Goal: Navigation & Orientation: Find specific page/section

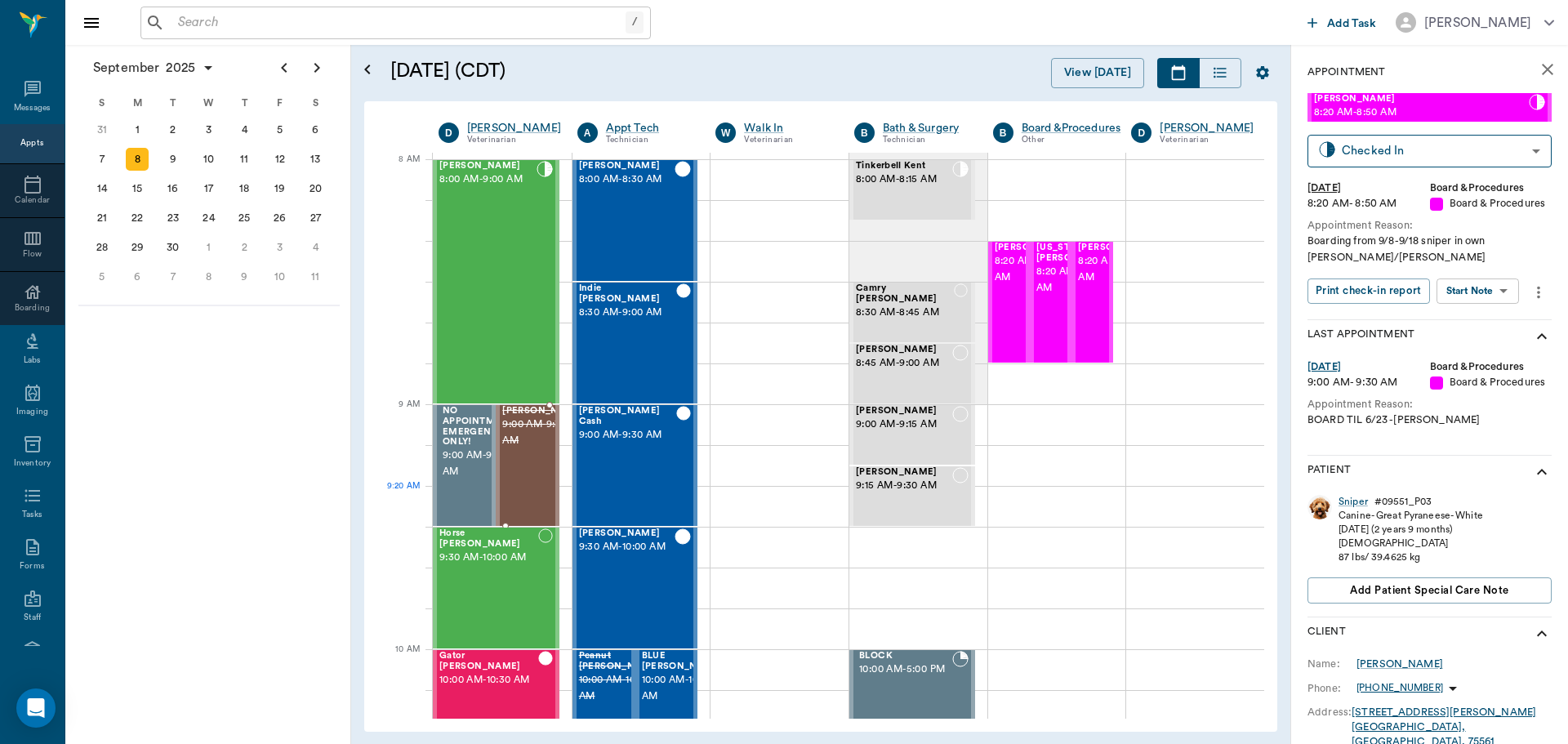
click at [534, 484] on div "[PERSON_NAME] 9:00 AM - 9:30 AM" at bounding box center [543, 465] width 82 height 119
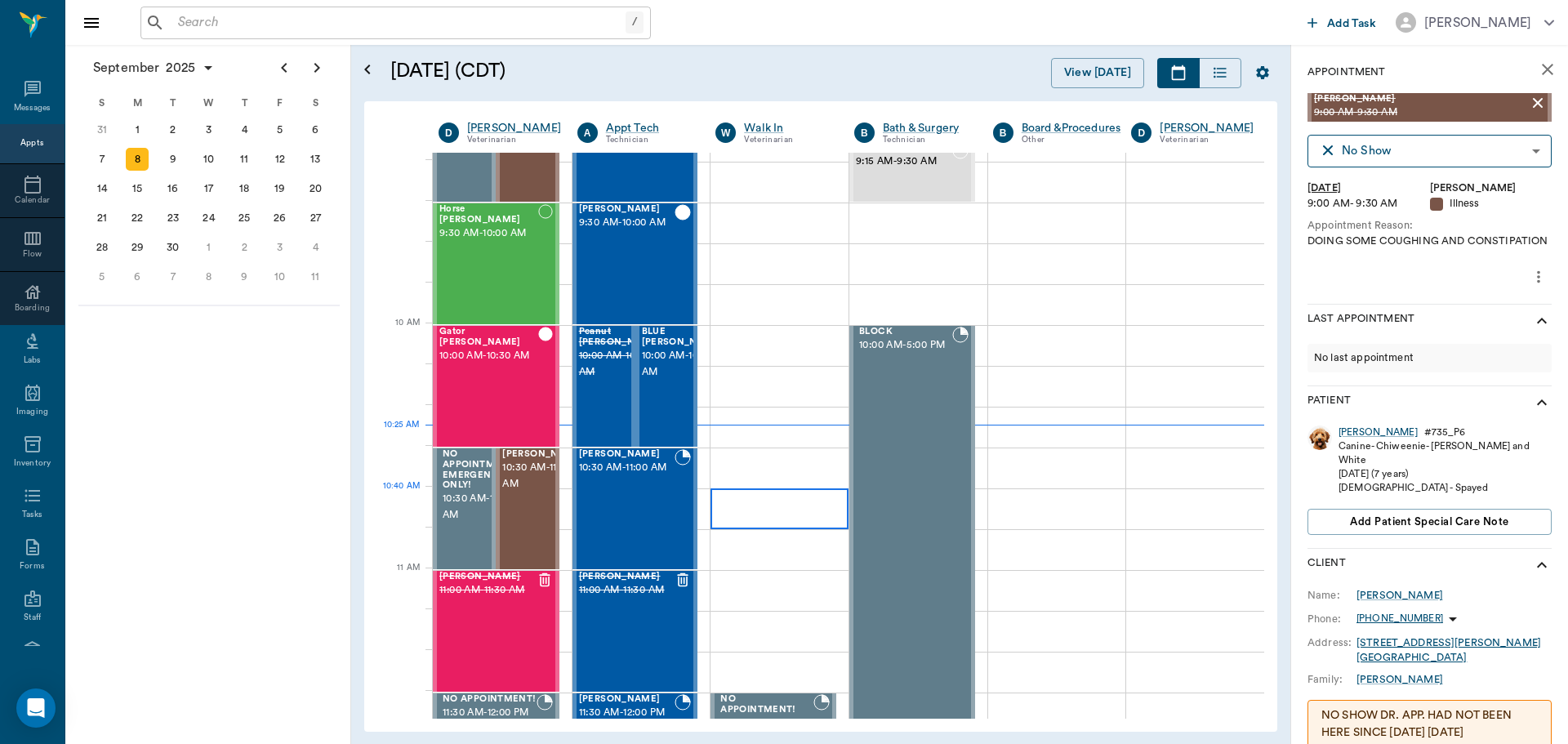
scroll to position [327, 0]
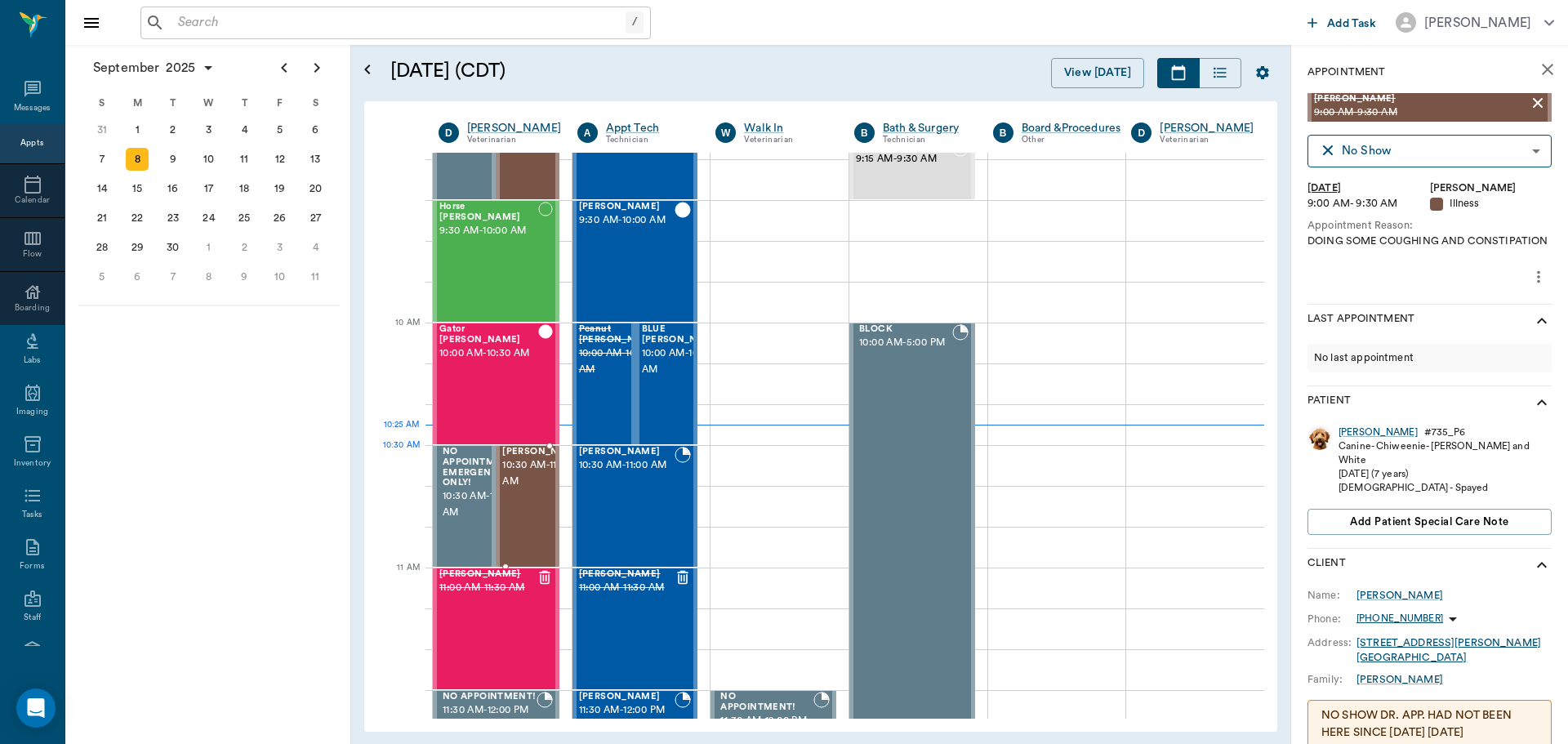
click at [529, 481] on span "10:30 AM - 11:00 AM" at bounding box center [543, 474] width 82 height 32
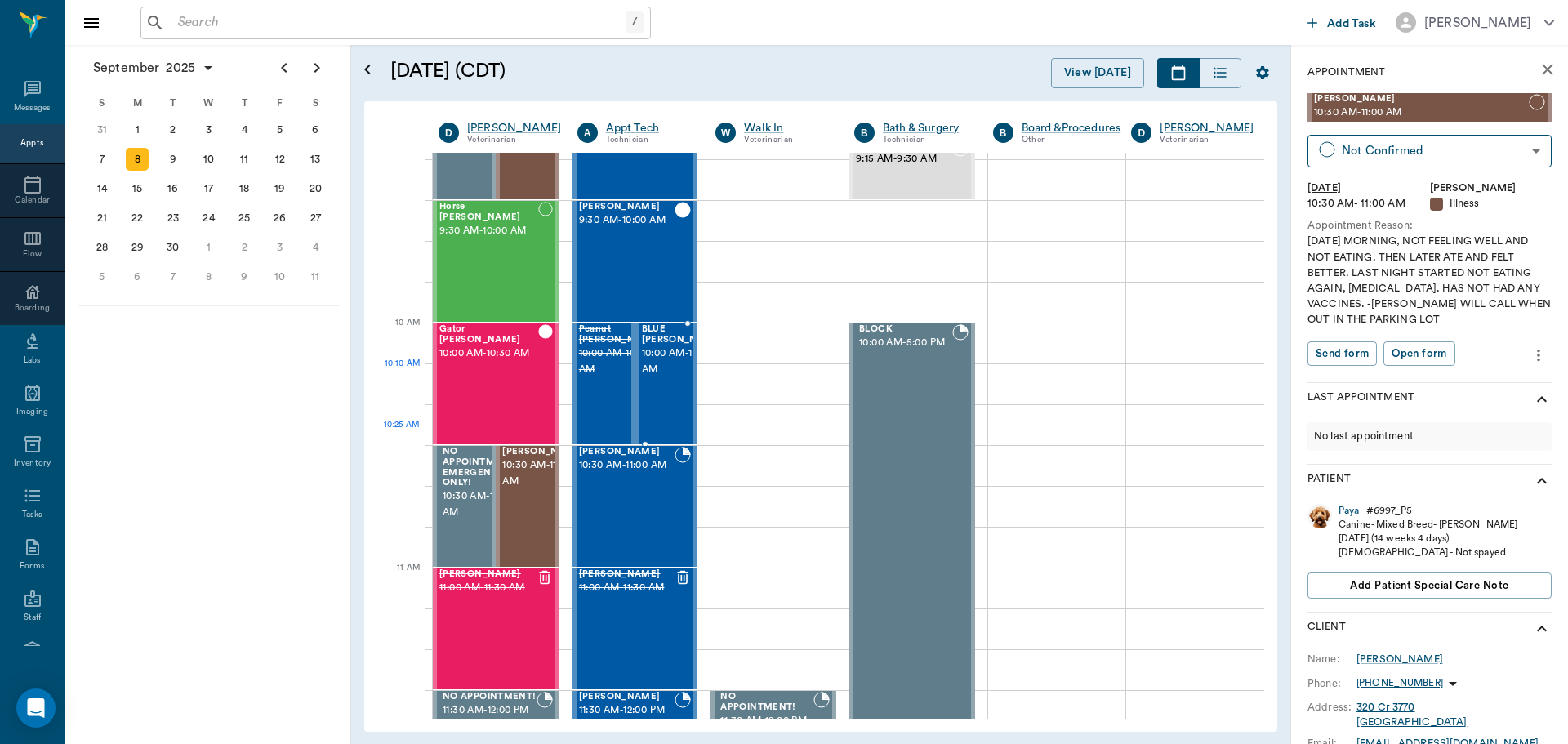
click at [659, 378] on span "10:00 AM - 10:30 AM" at bounding box center [683, 362] width 82 height 32
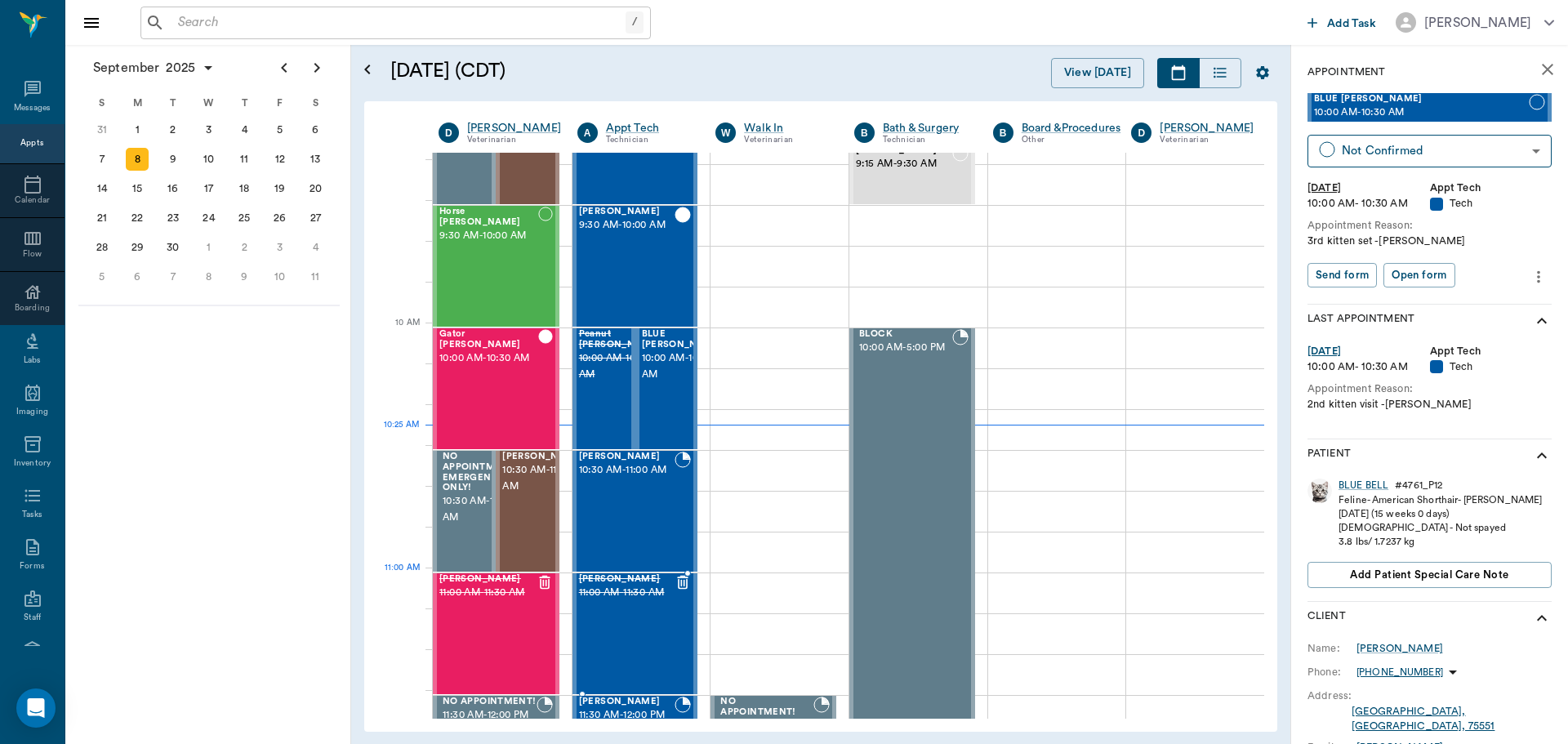
scroll to position [327, 0]
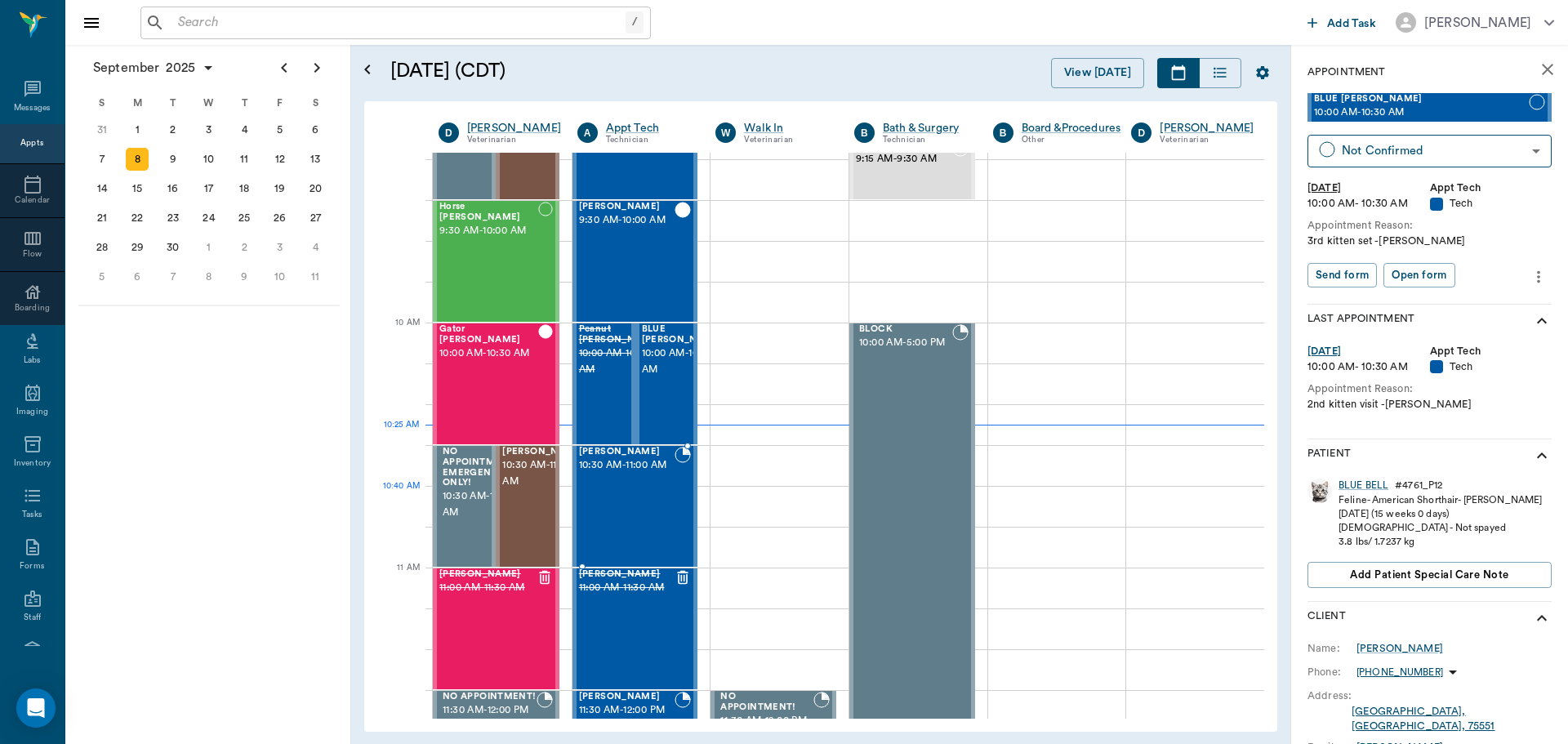
click at [640, 505] on div "[PERSON_NAME] 10:30 AM - 11:00 AM" at bounding box center [627, 505] width 97 height 119
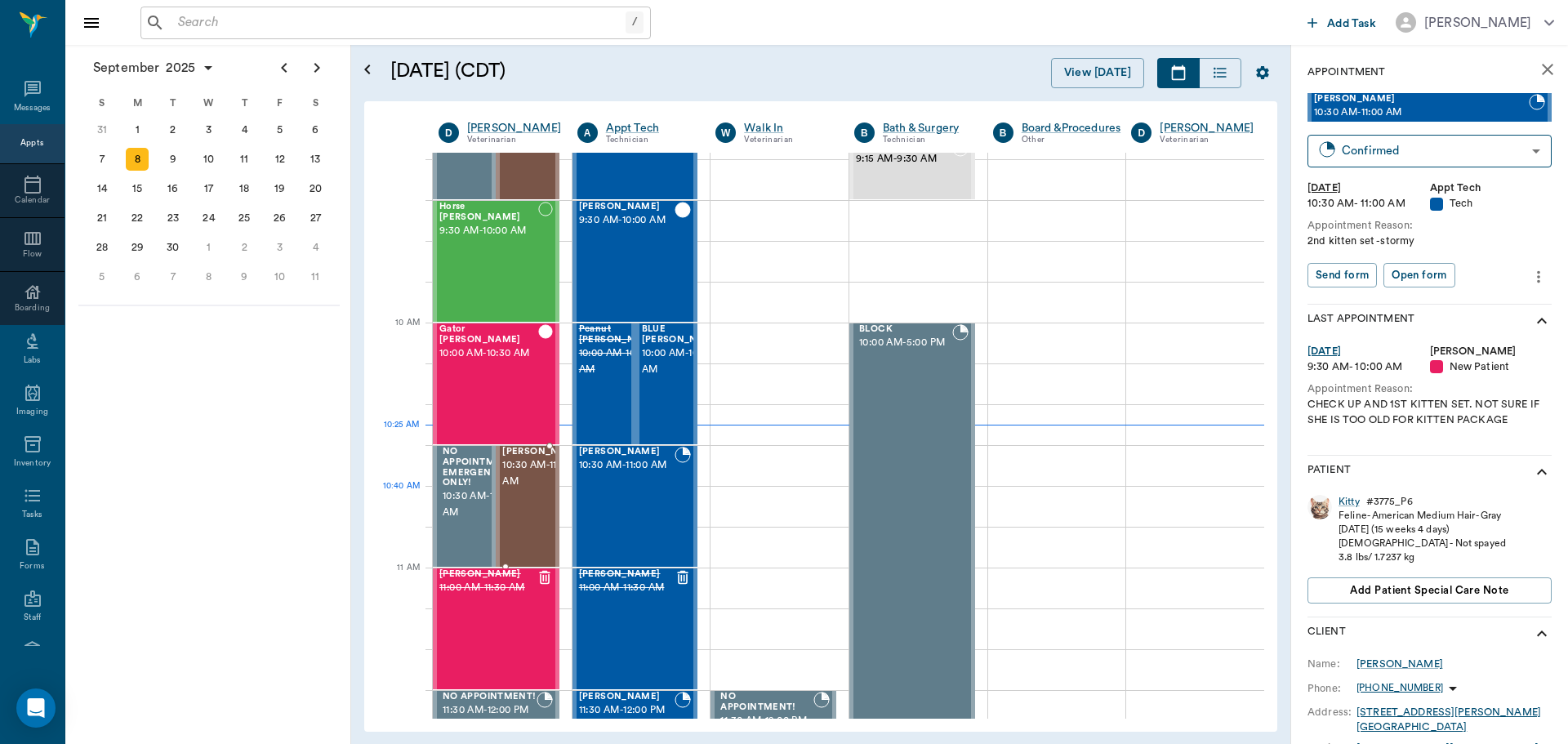
click at [529, 490] on span "10:30 AM - 11:00 AM" at bounding box center [543, 474] width 82 height 32
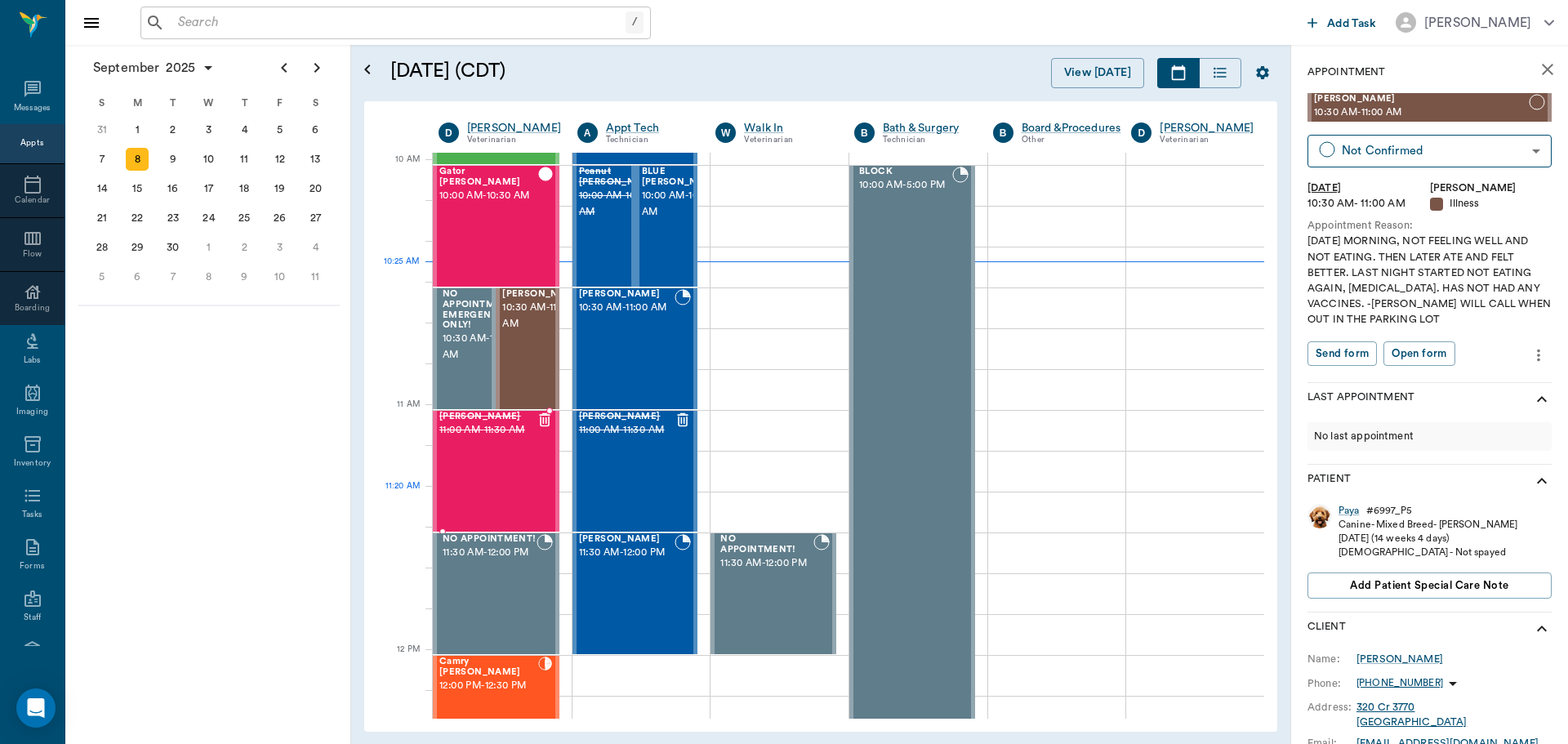
scroll to position [490, 0]
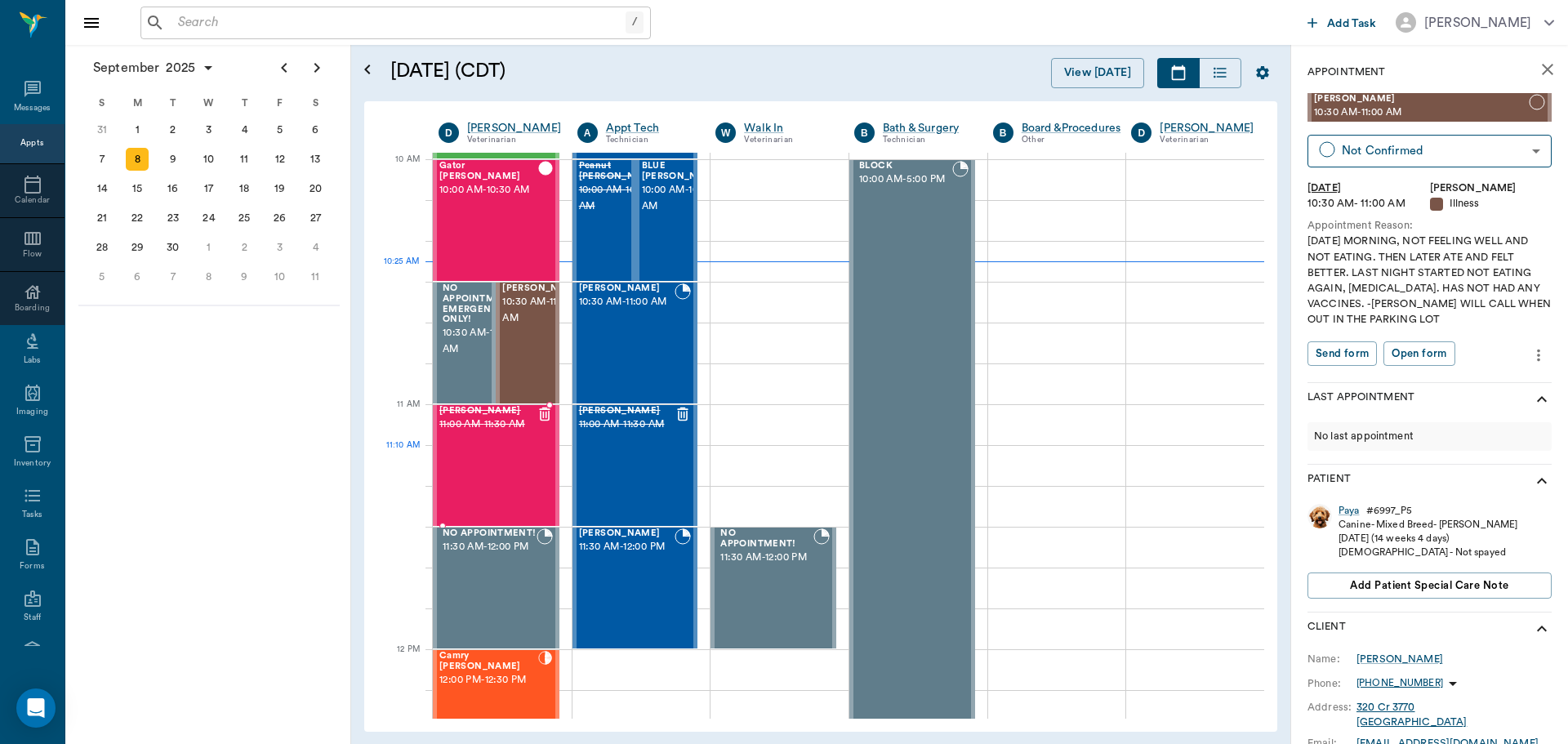
click at [524, 483] on div "[PERSON_NAME] 11:00 AM - 11:30 AM" at bounding box center [488, 465] width 97 height 119
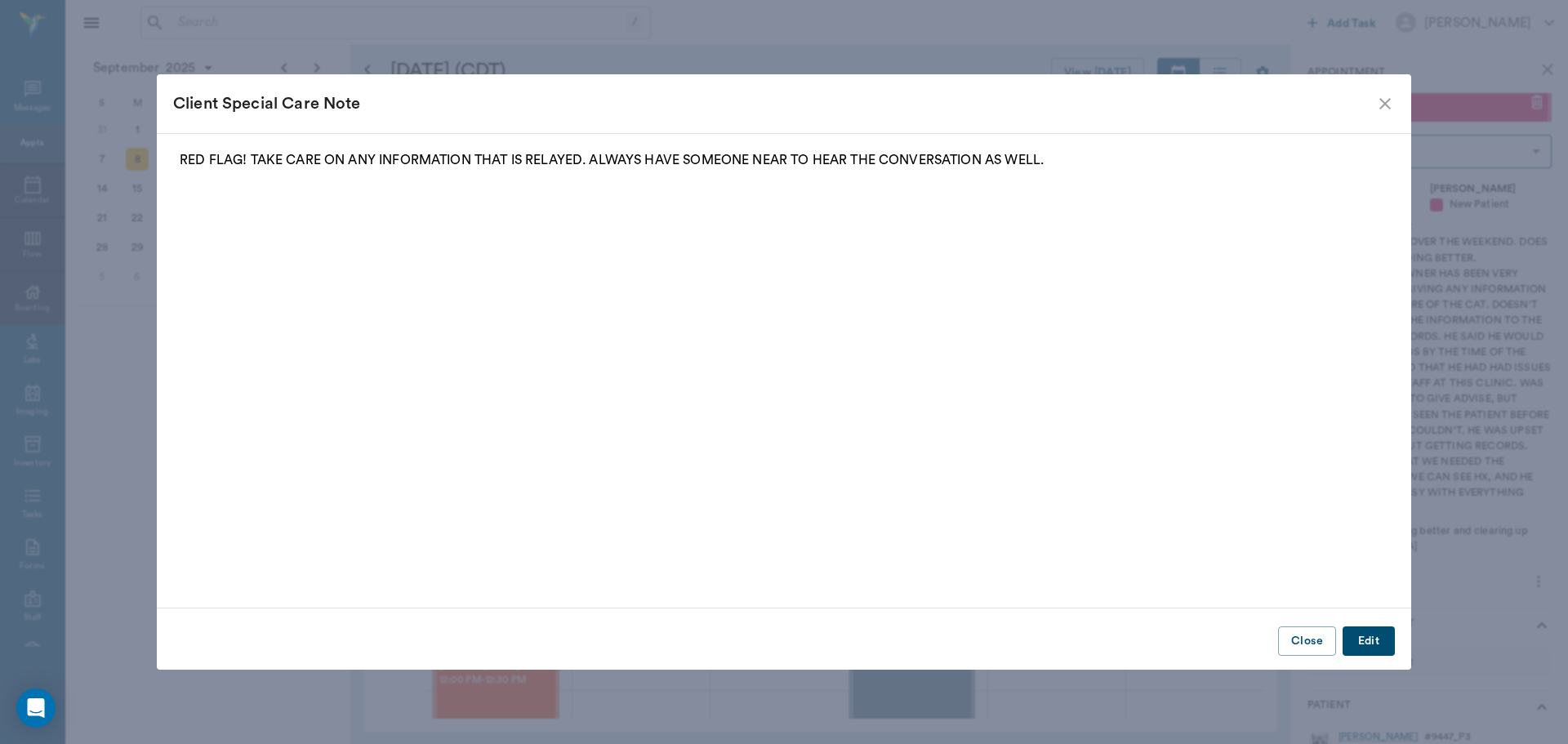
click at [1392, 108] on icon "close" at bounding box center [1384, 103] width 20 height 20
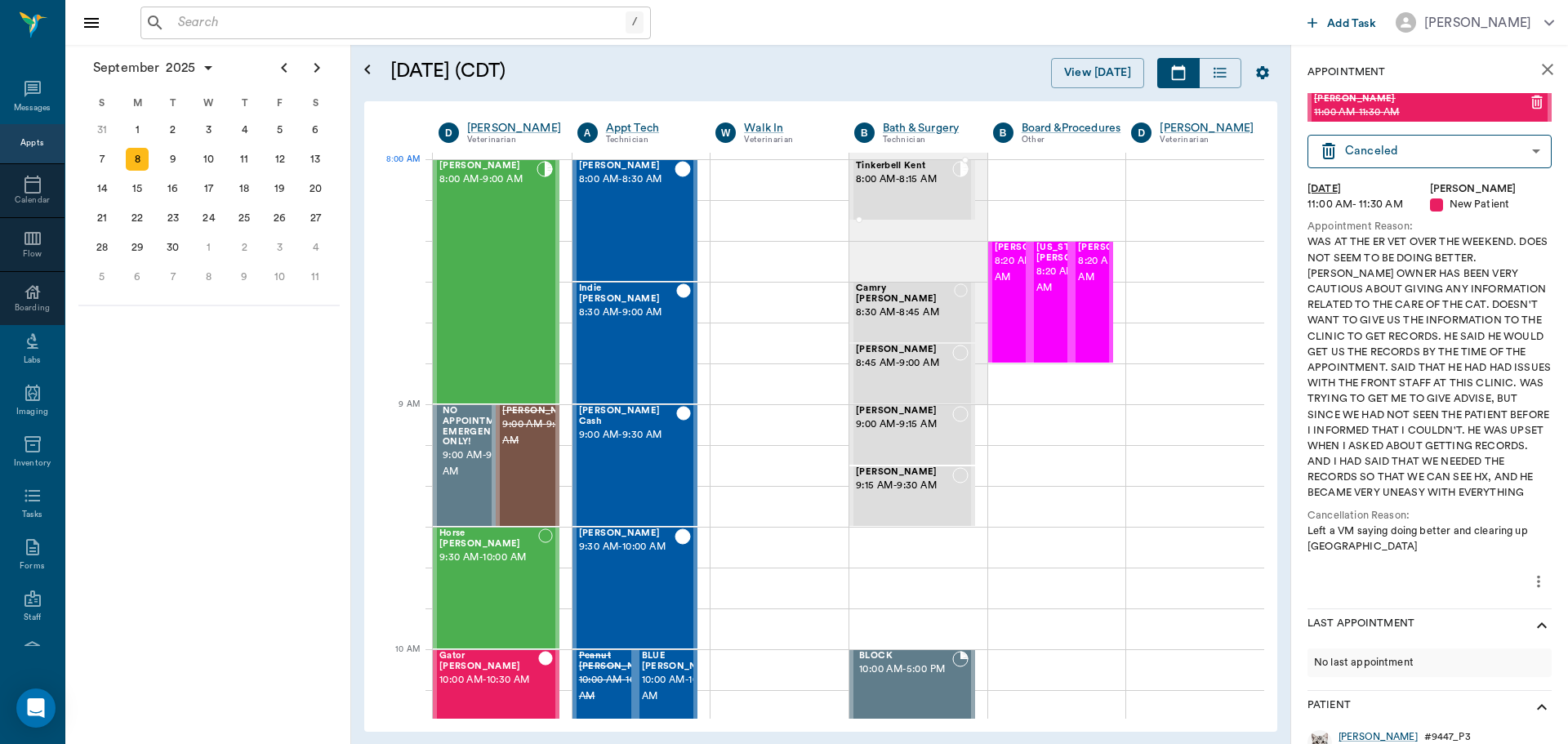
click at [935, 168] on span "Tinkerbell Kent" at bounding box center [904, 166] width 97 height 10
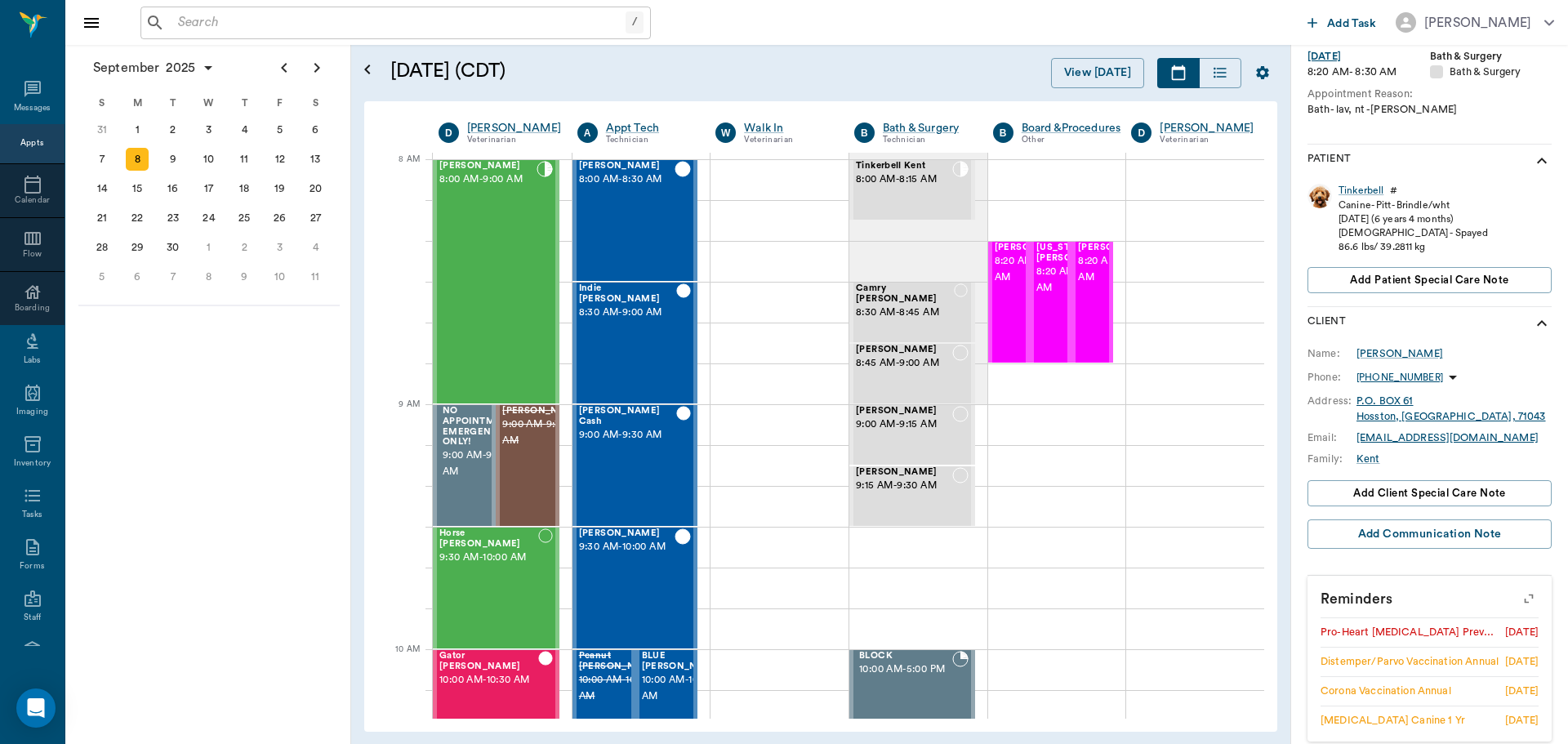
scroll to position [309, 0]
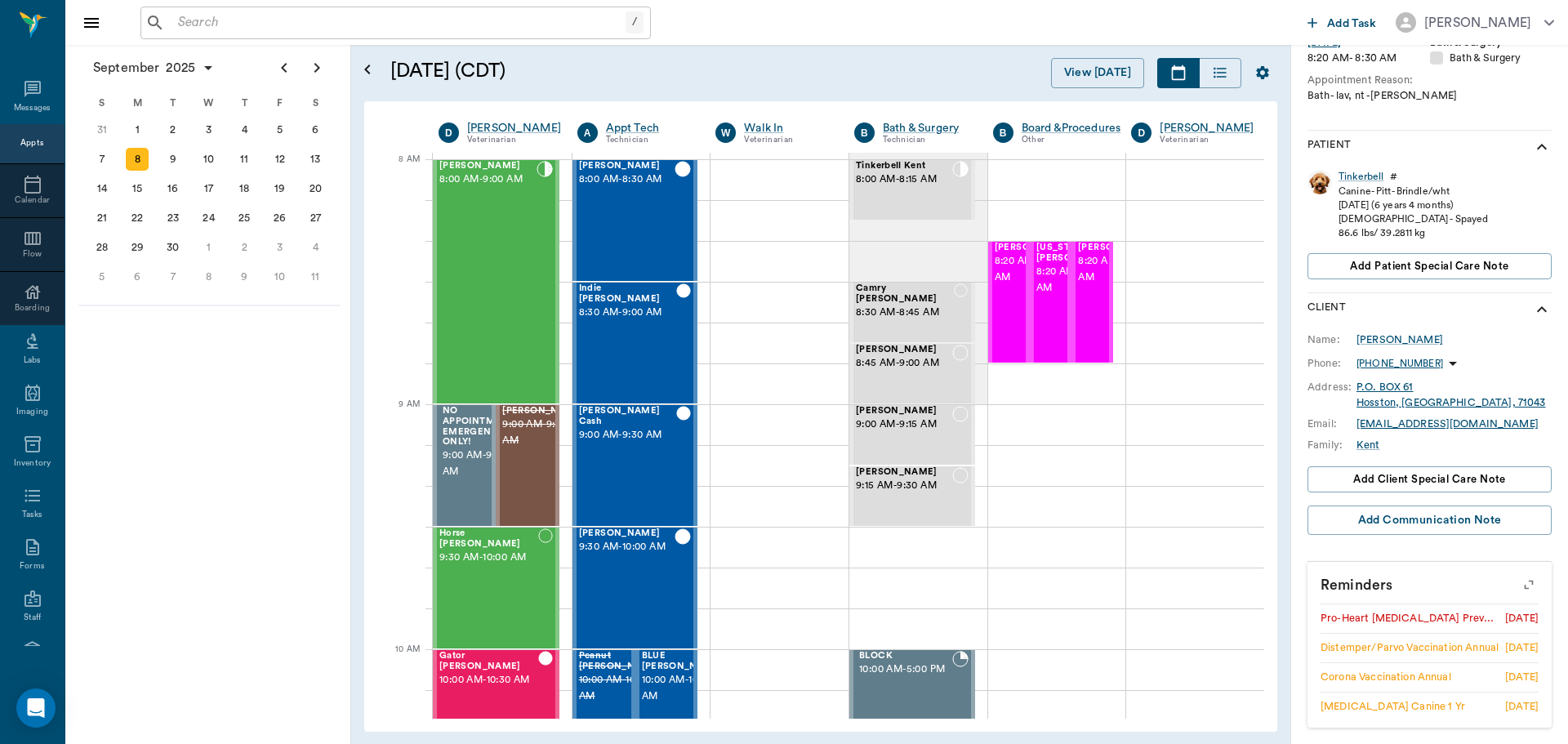
click at [1519, 587] on icon "button" at bounding box center [1528, 584] width 23 height 23
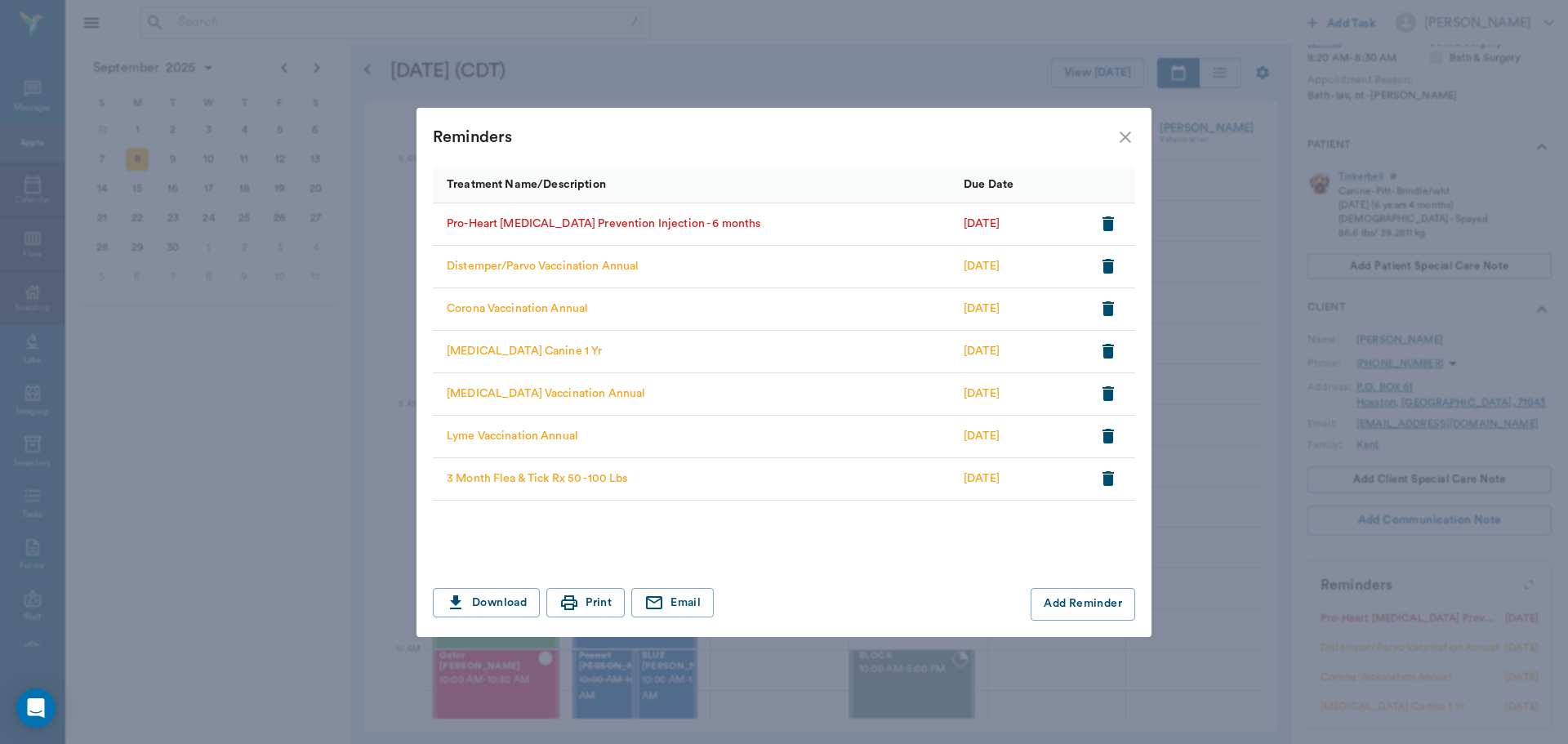
click at [1131, 132] on icon "close" at bounding box center [1125, 137] width 20 height 20
